Goal: Information Seeking & Learning: Learn about a topic

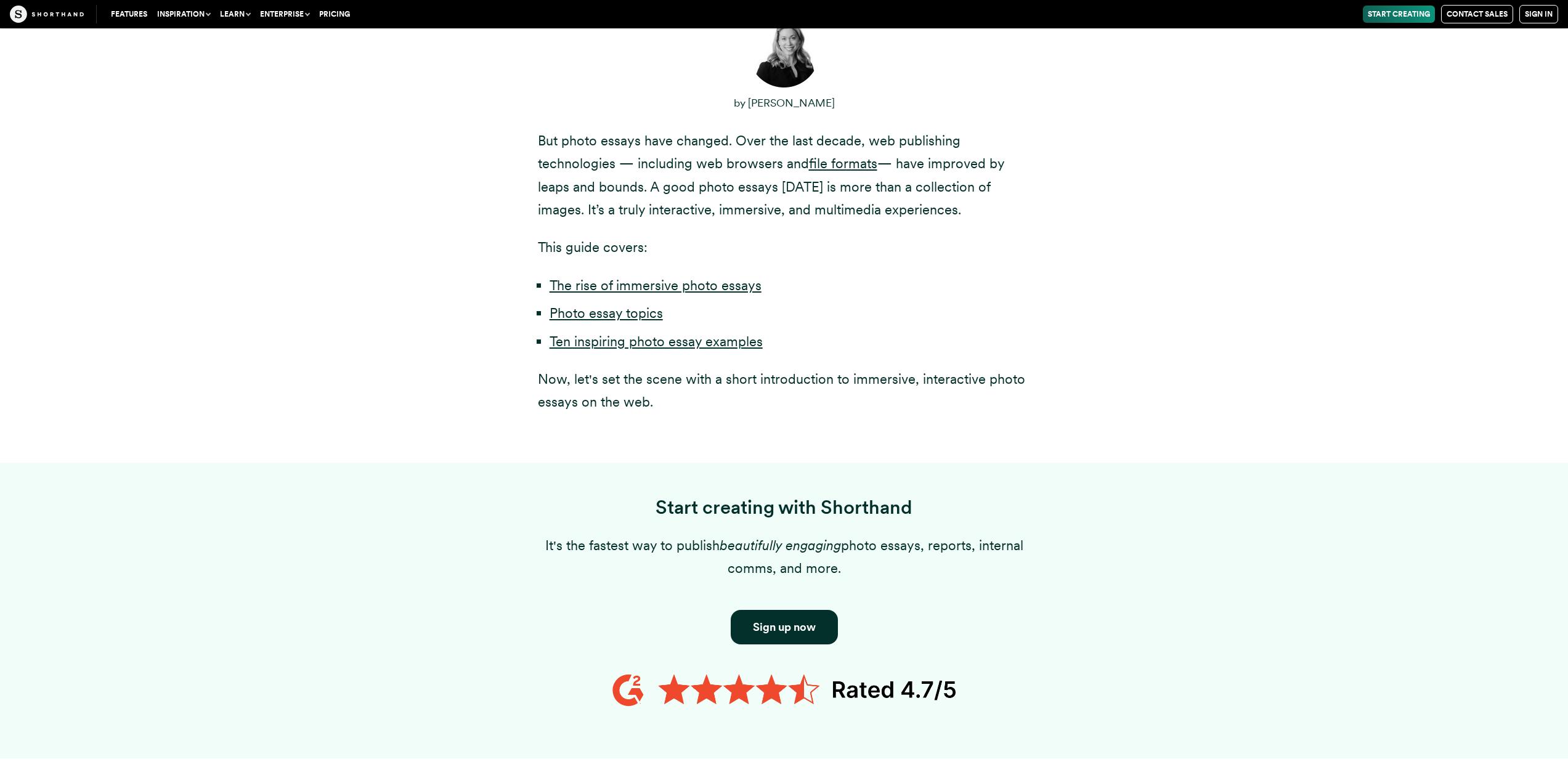
scroll to position [925, 0]
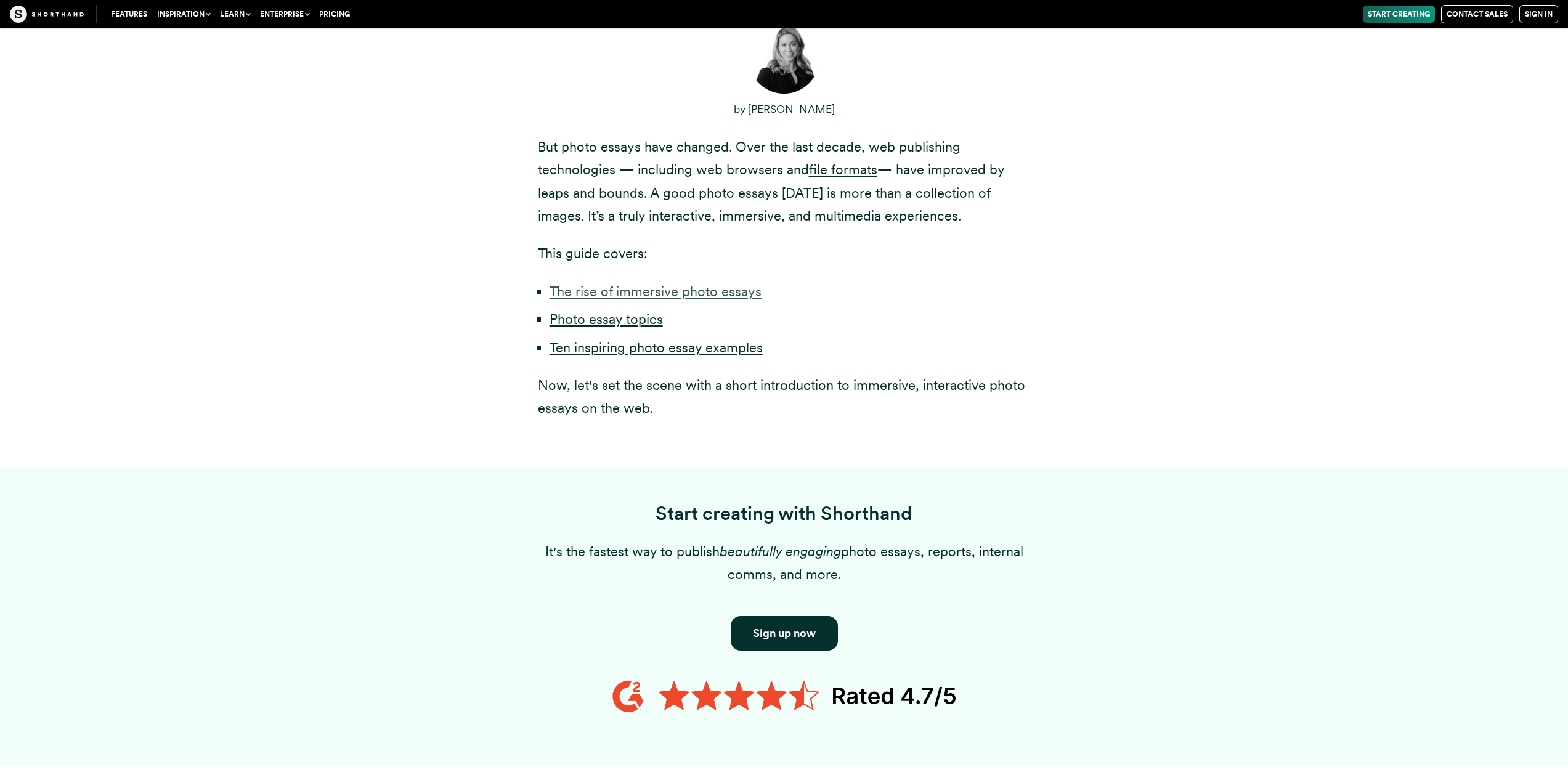
click at [599, 289] on link "The rise of immersive photo essays" at bounding box center [656, 291] width 212 height 16
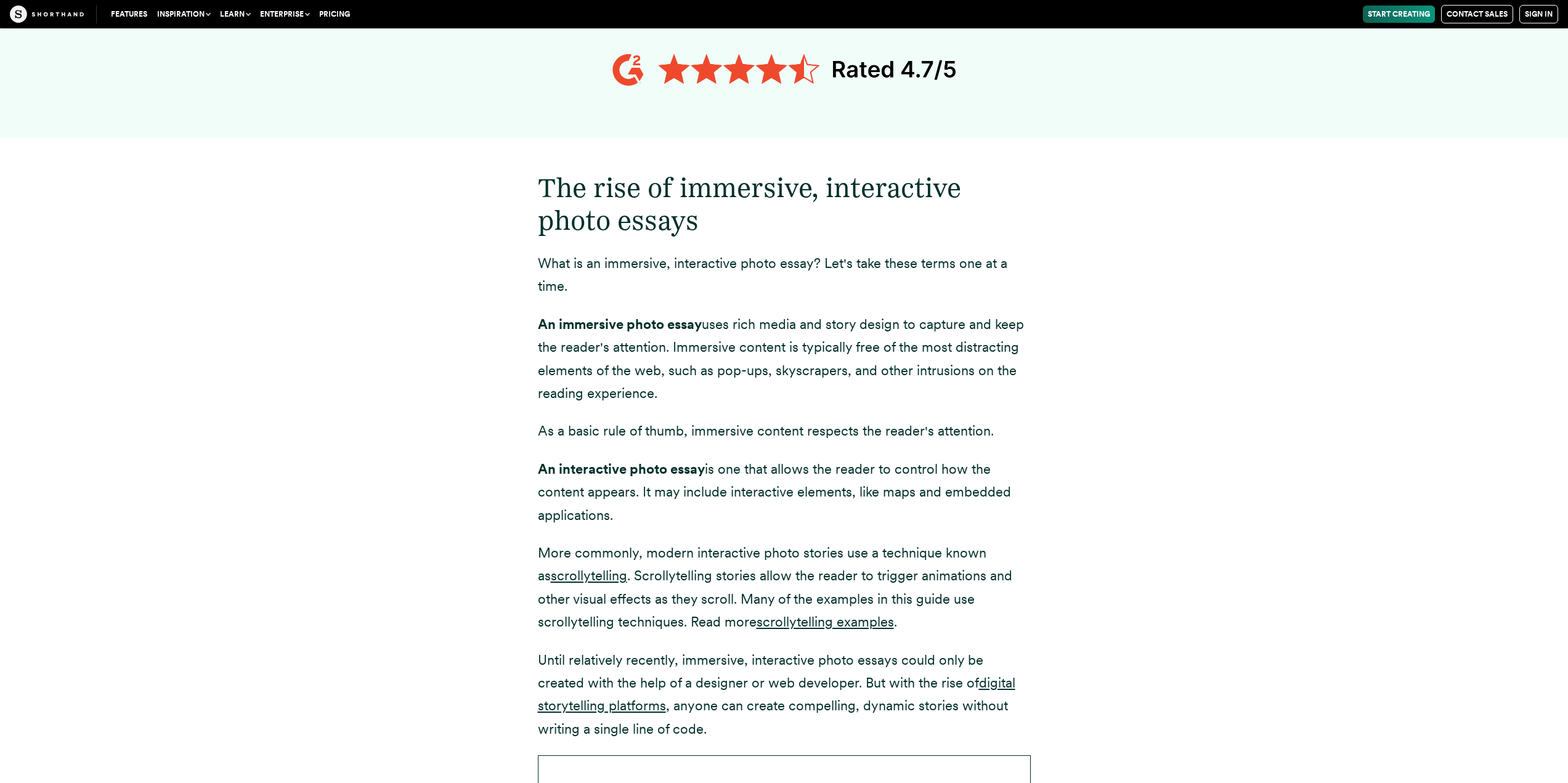
scroll to position [1662, 0]
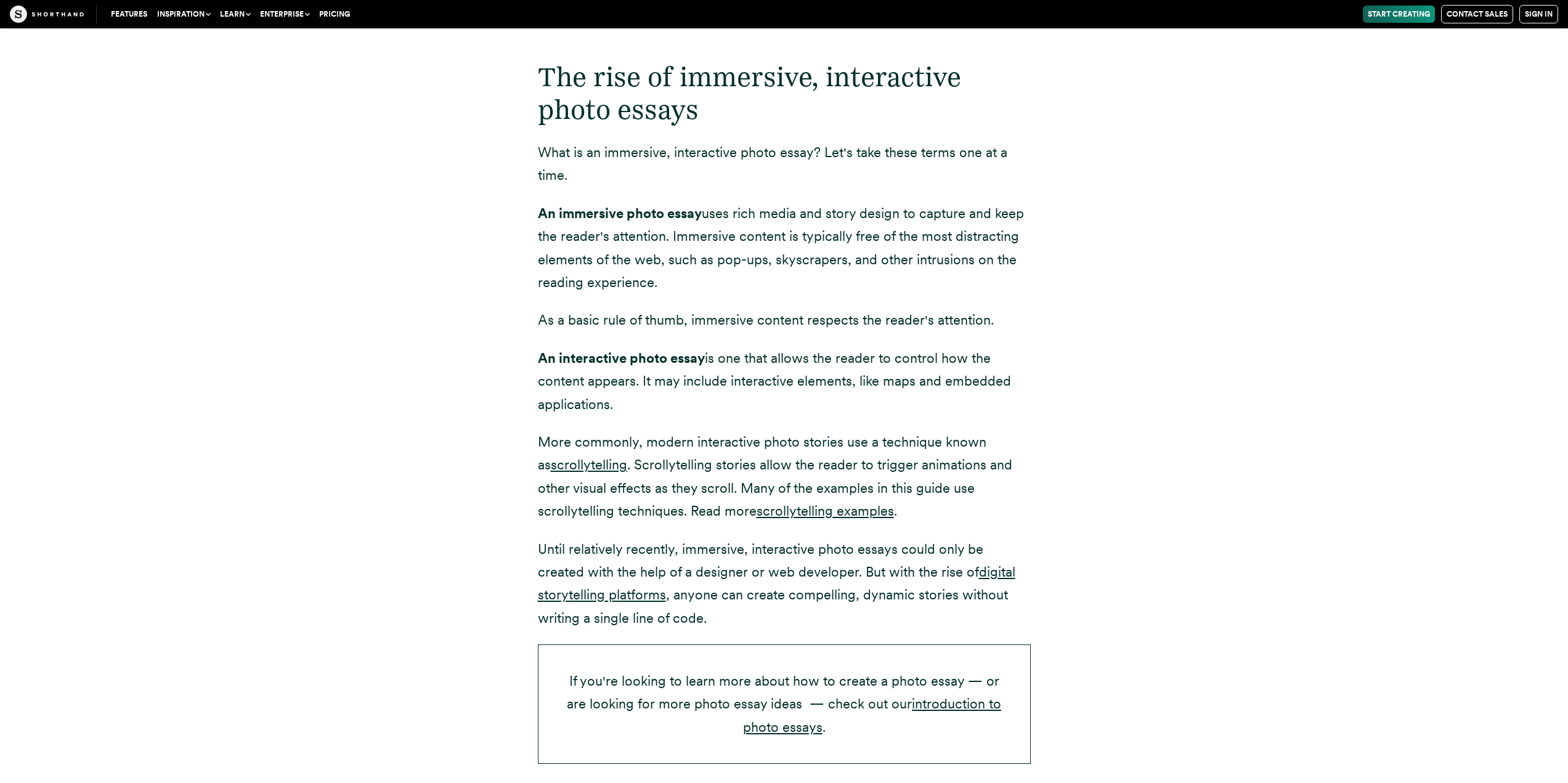
click at [608, 220] on strong "An immersive photo essay" at bounding box center [620, 213] width 164 height 16
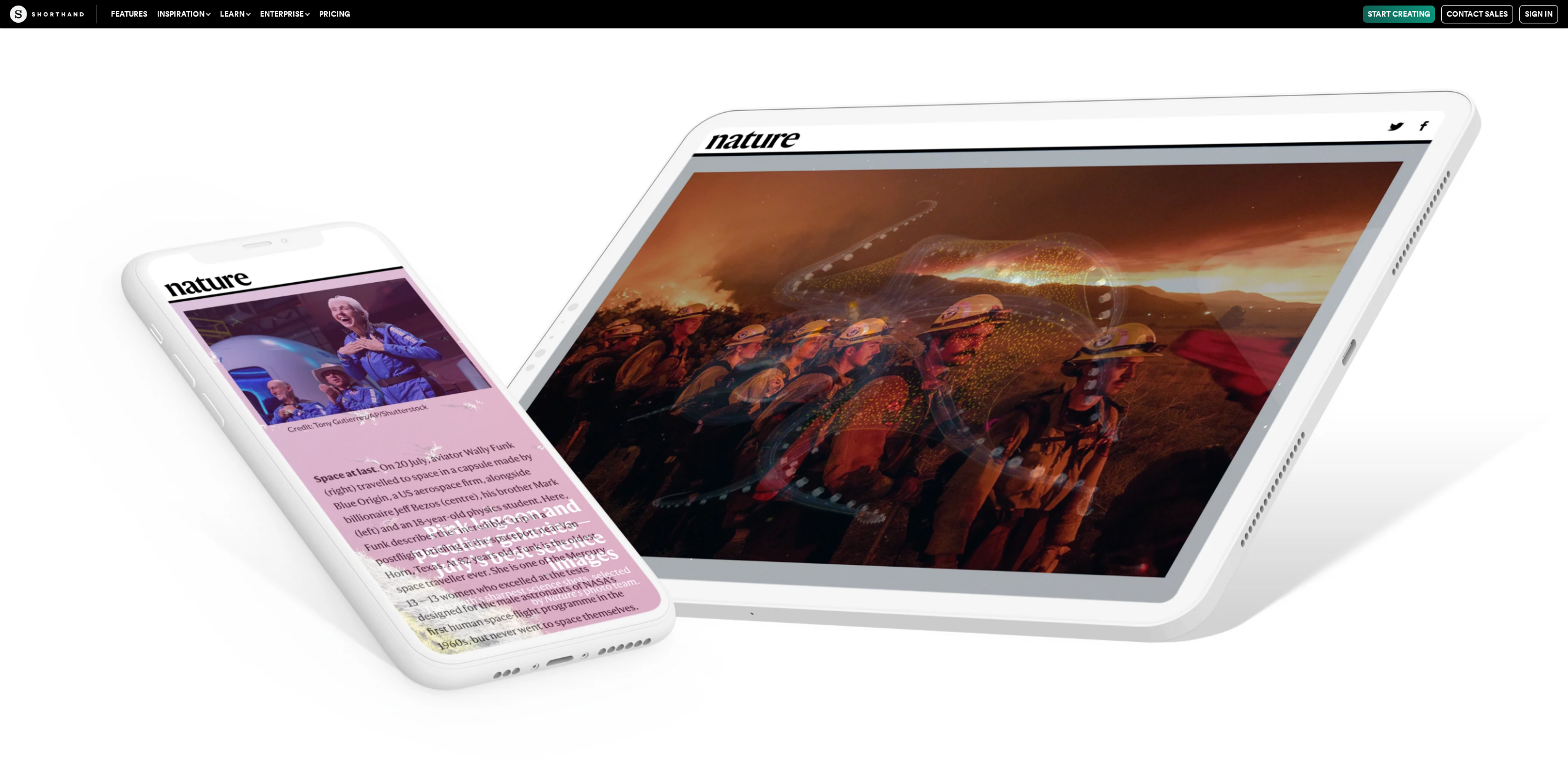
scroll to position [5175, 0]
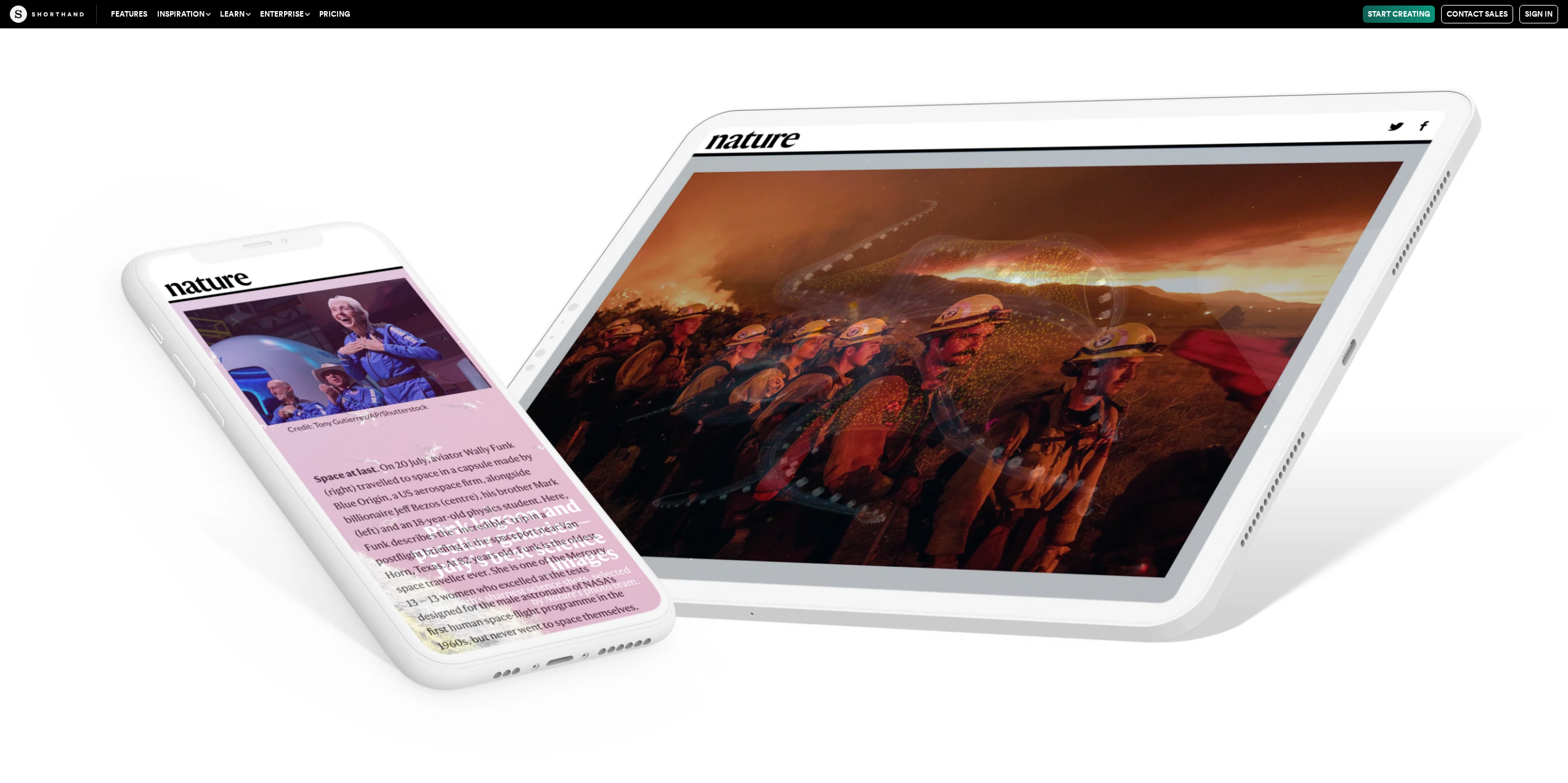
click at [749, 340] on img at bounding box center [784, 392] width 1568 height 783
click at [171, 7] on button "Inspiration" at bounding box center [184, 14] width 63 height 17
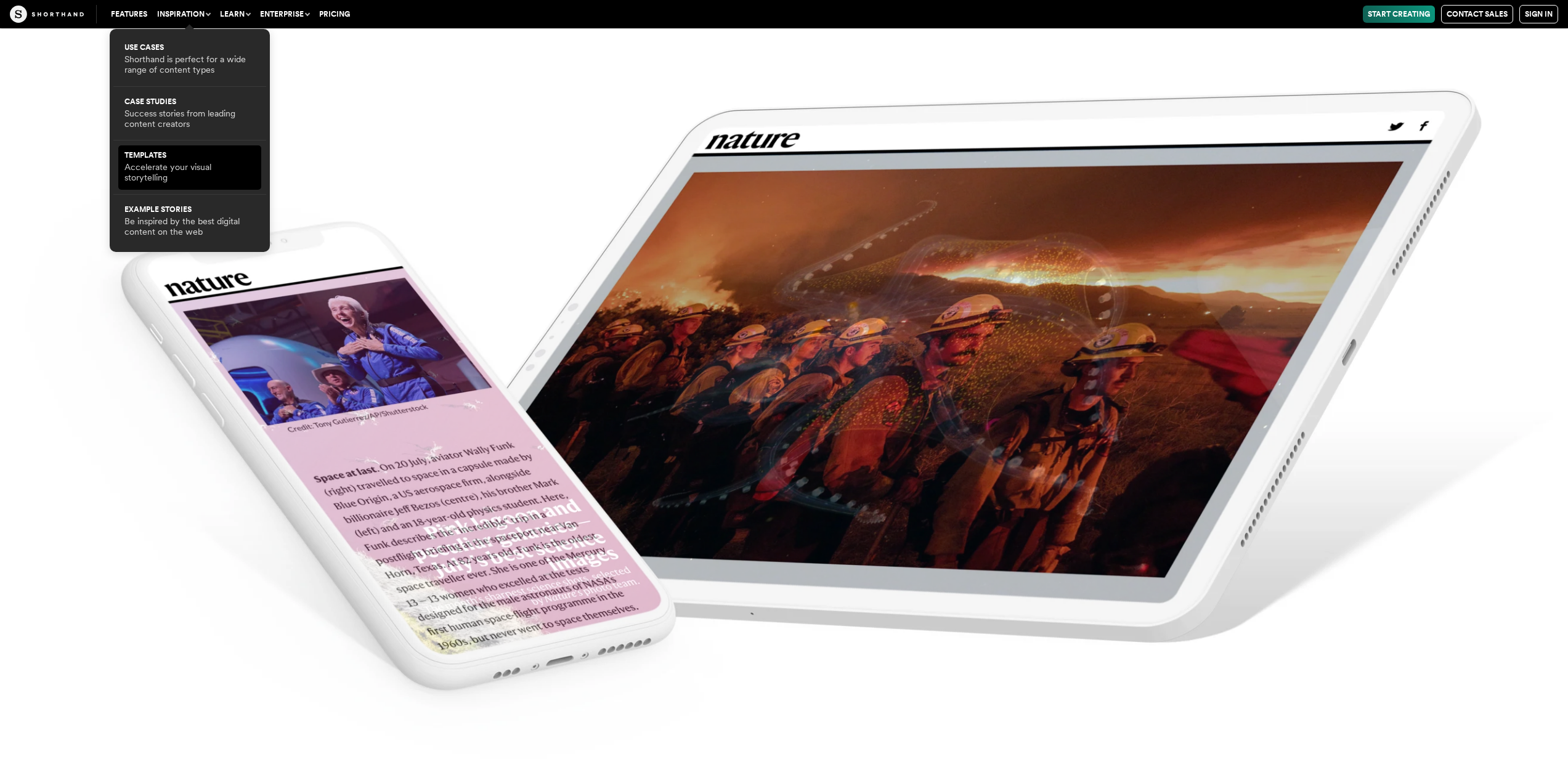
click at [144, 168] on p "Accelerate your visual storytelling" at bounding box center [189, 172] width 130 height 22
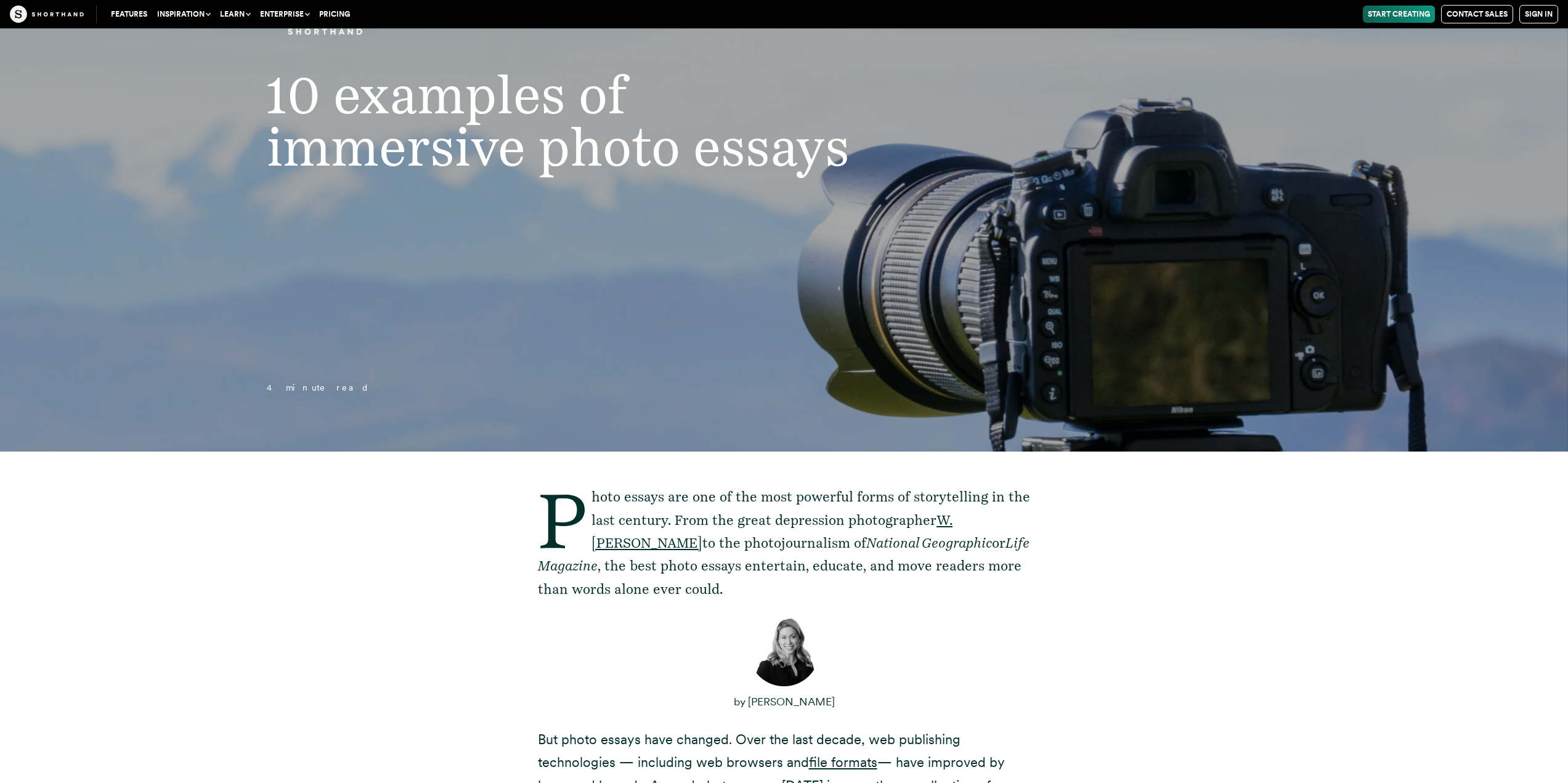
scroll to position [431, 0]
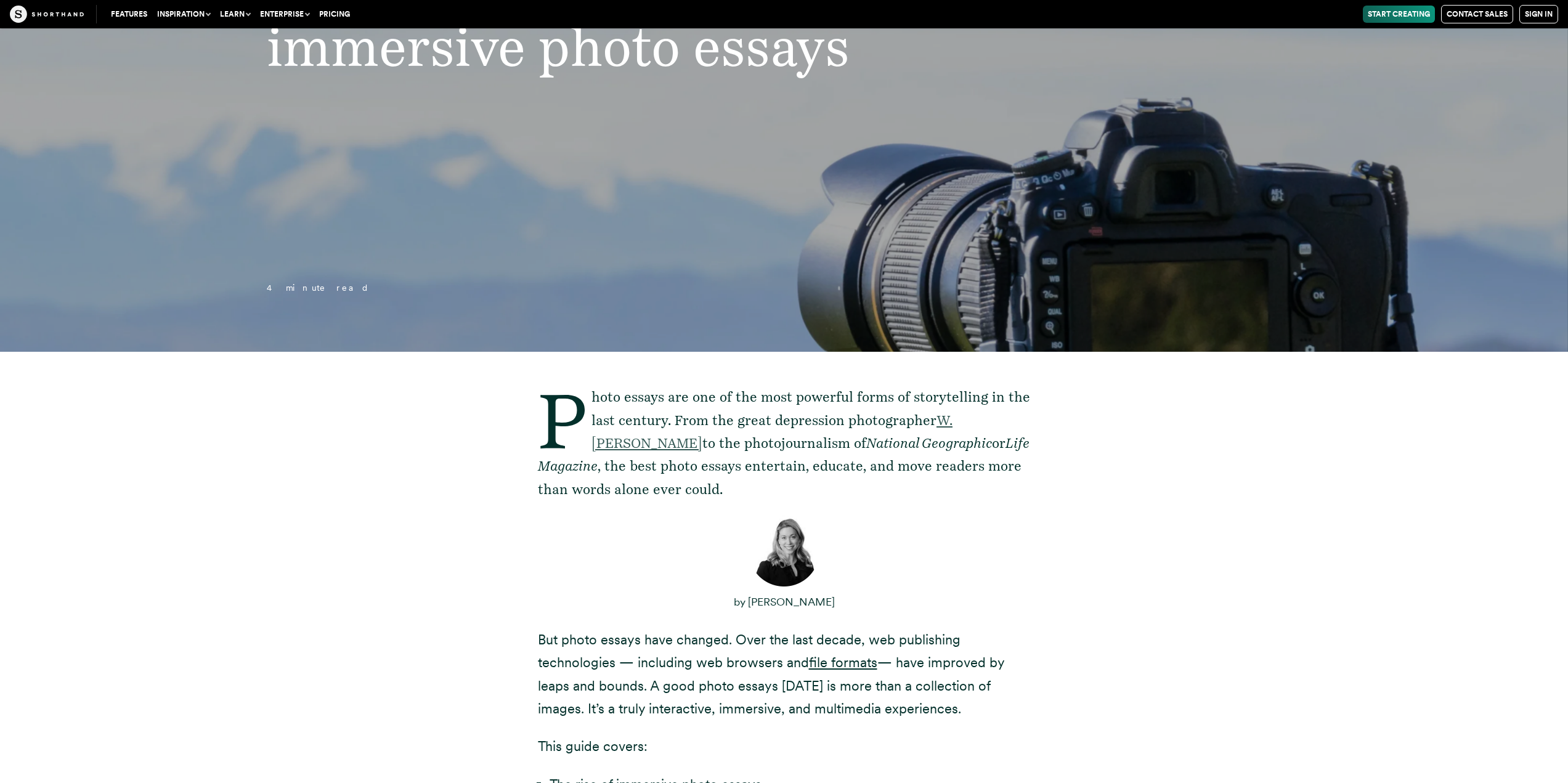
click at [948, 423] on link "W. [PERSON_NAME]" at bounding box center [772, 432] width 361 height 39
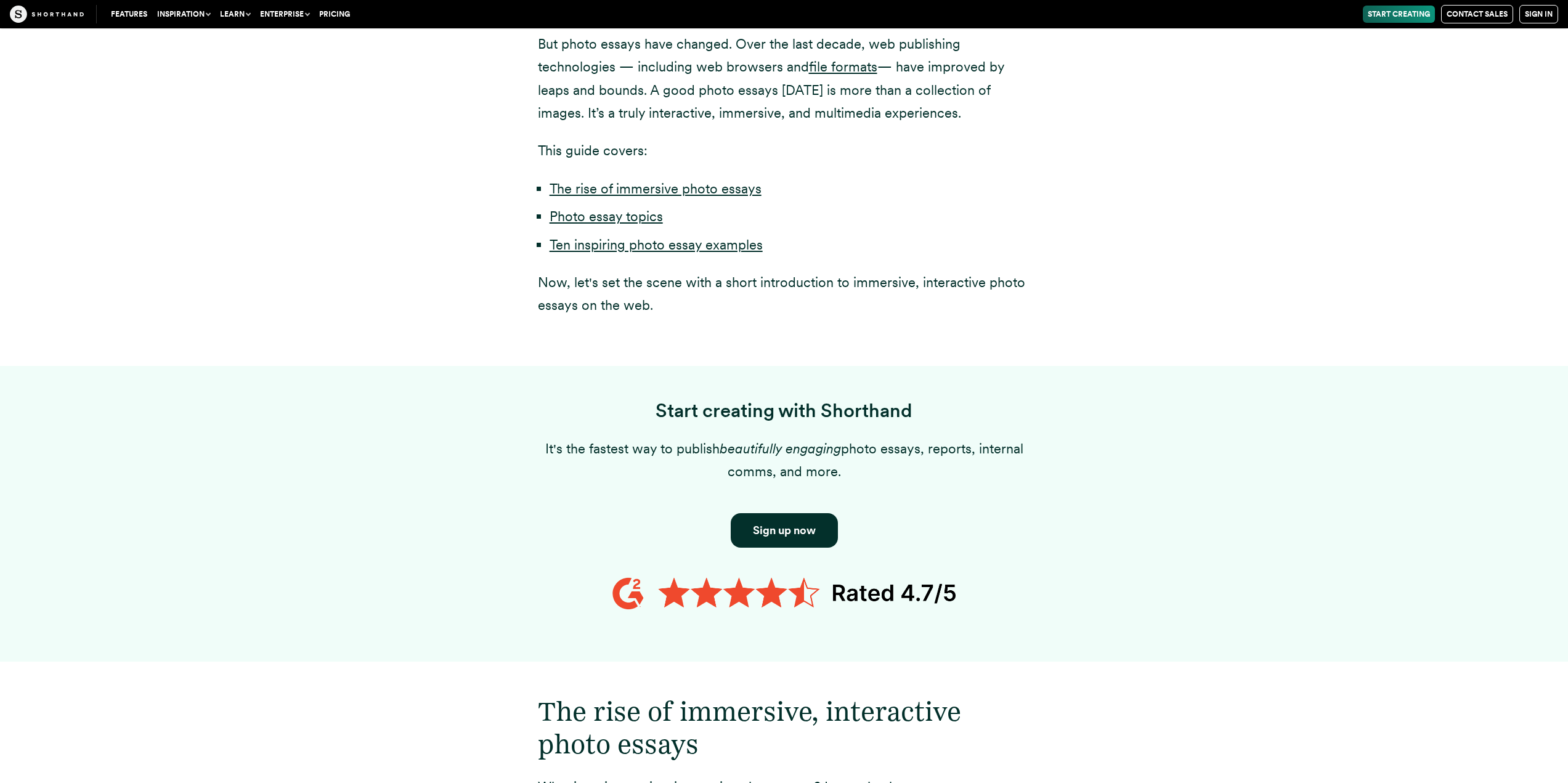
scroll to position [1047, 0]
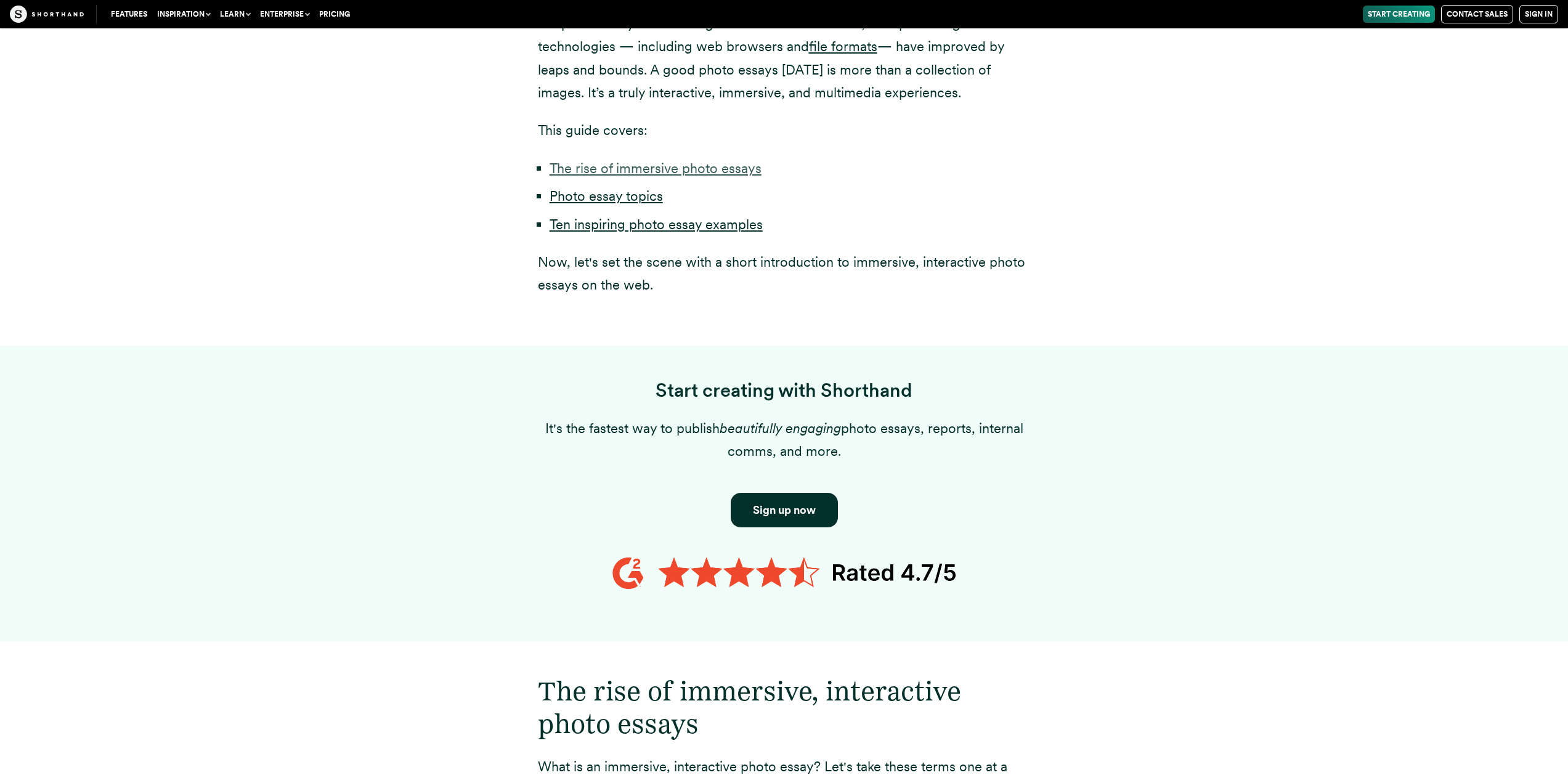
click at [643, 169] on link "The rise of immersive photo essays" at bounding box center [656, 168] width 212 height 16
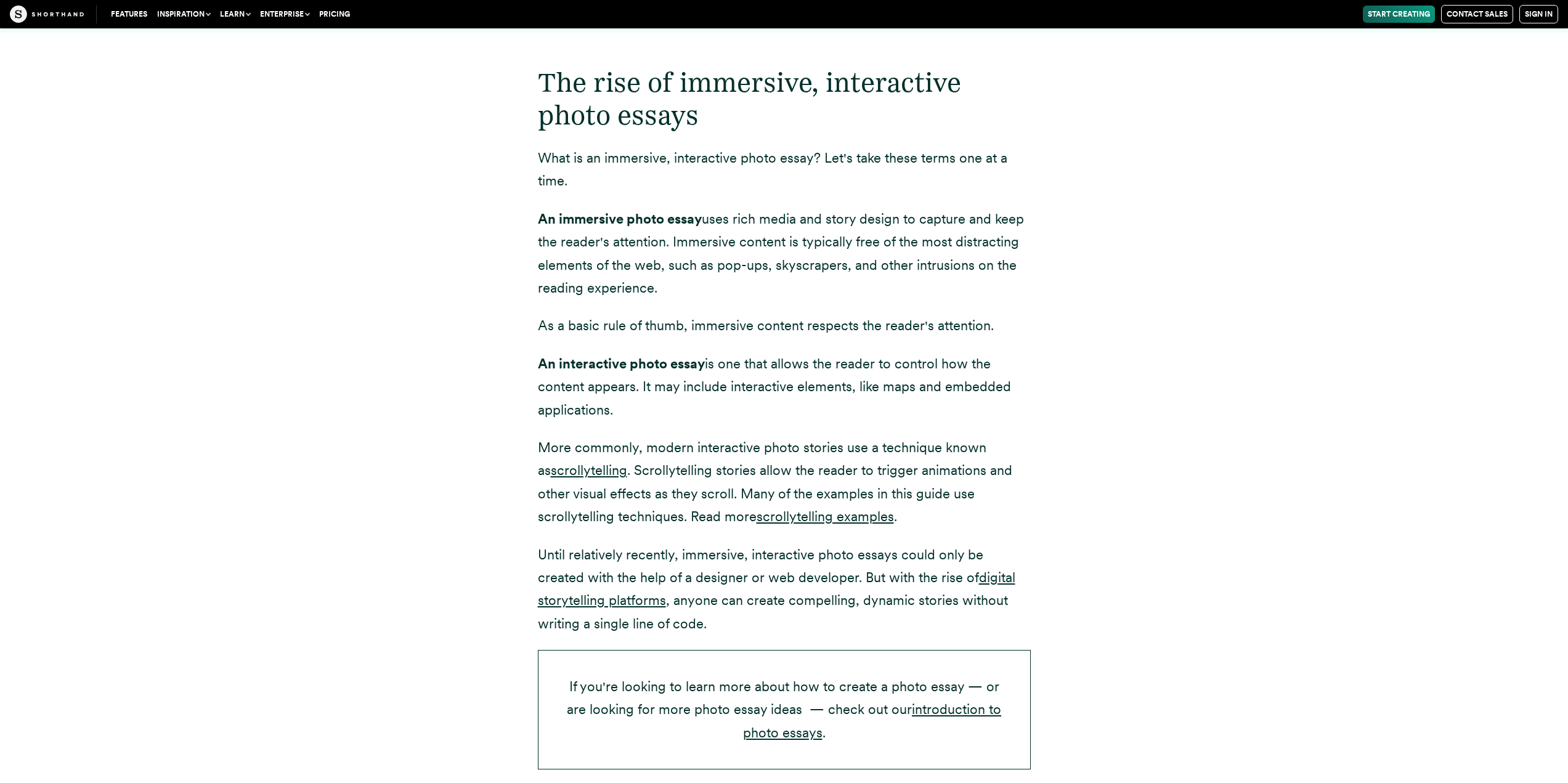
scroll to position [1662, 0]
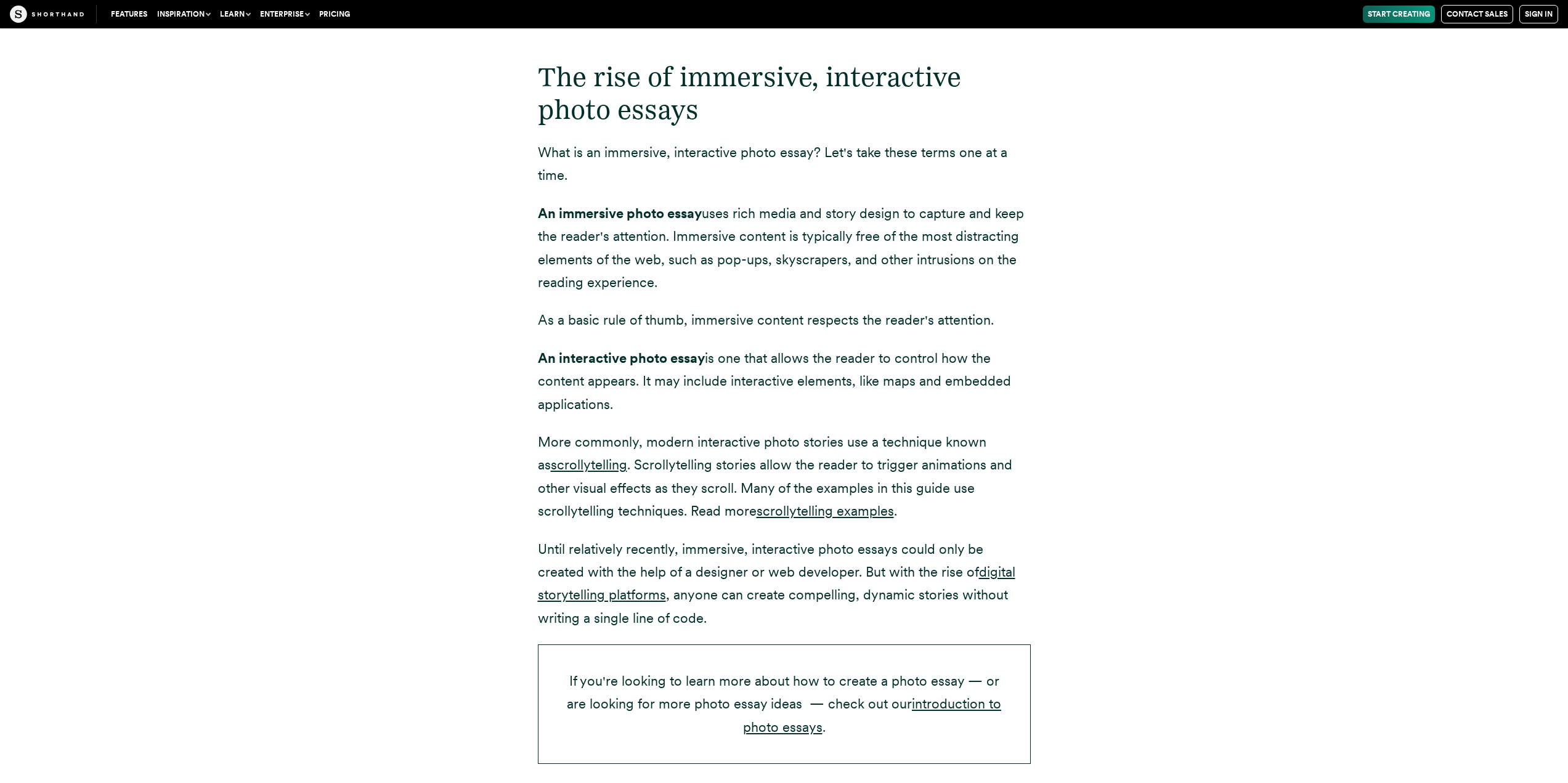
click at [666, 357] on strong "An interactive photo essay" at bounding box center [621, 358] width 167 height 16
click at [814, 392] on p "An interactive photo essay is one that allows the reader to control how the con…" at bounding box center [784, 381] width 493 height 69
click at [756, 509] on link "scrollytelling examples" at bounding box center [825, 511] width 137 height 16
